Goal: Task Accomplishment & Management: Manage account settings

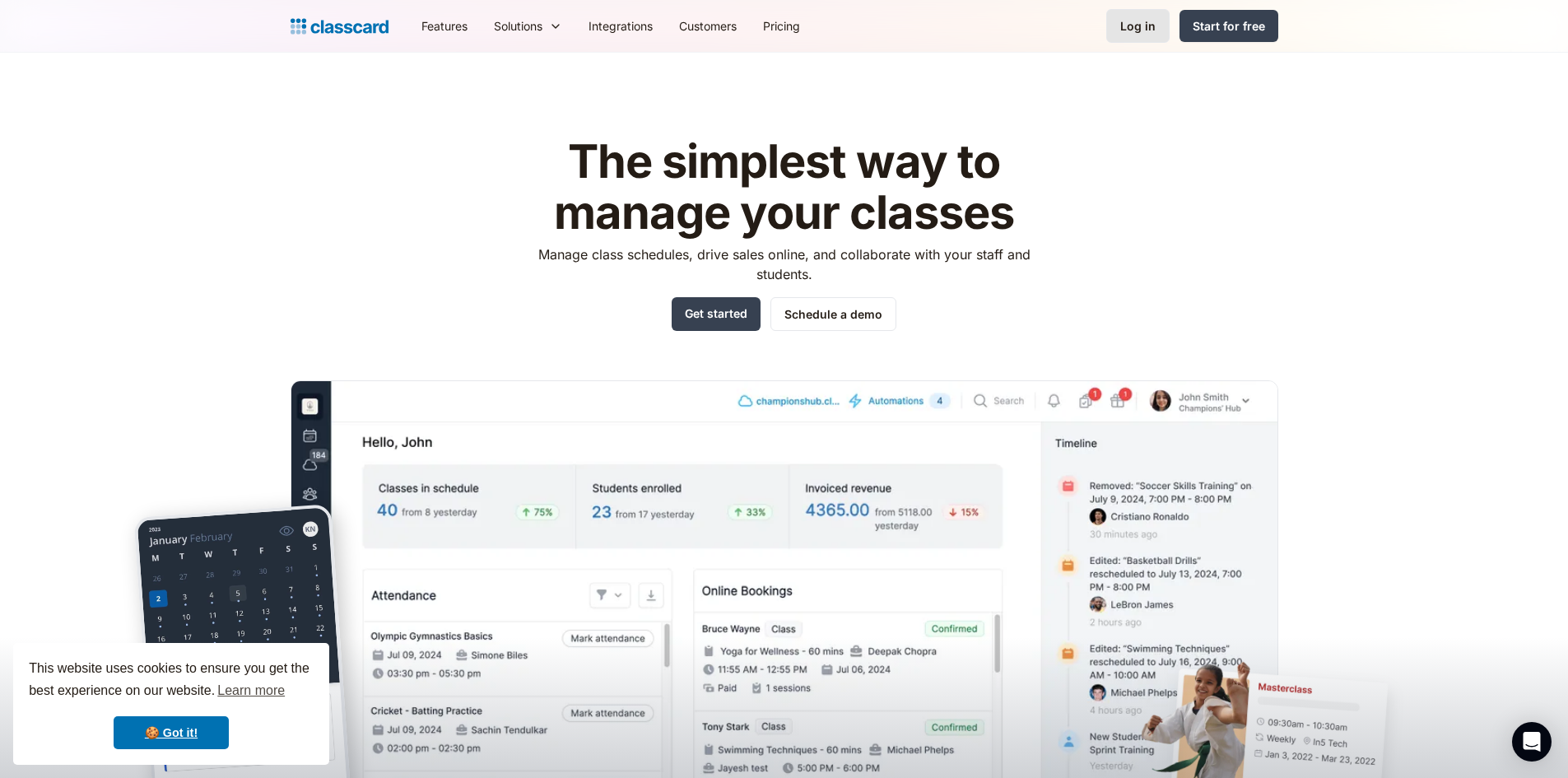
click at [1144, 14] on link "Log in" at bounding box center [1138, 26] width 64 height 34
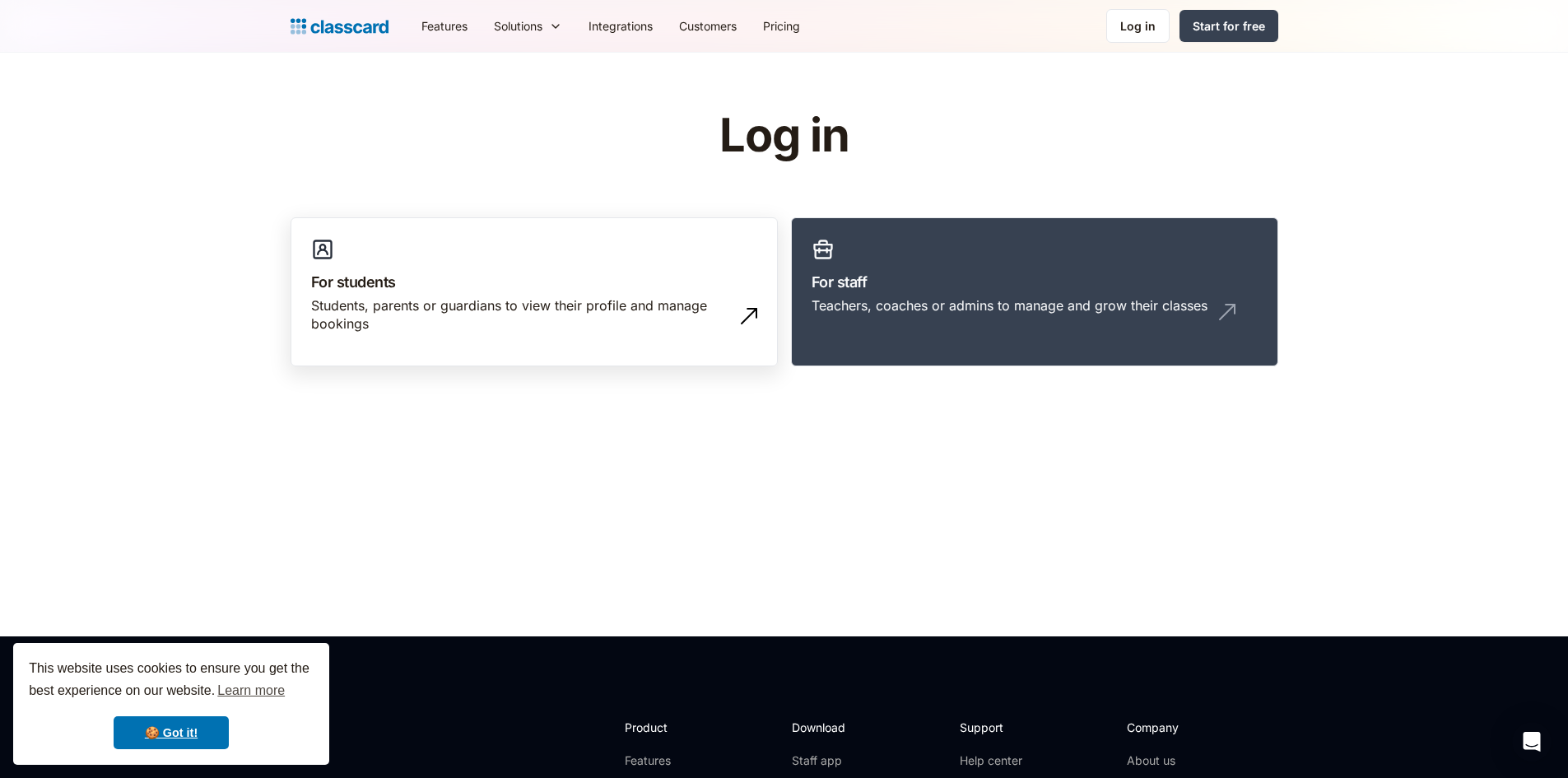
click at [481, 306] on div "Students, parents or guardians to view their profile and manage bookings" at bounding box center [517, 315] width 413 height 37
